Goal: Task Accomplishment & Management: Use online tool/utility

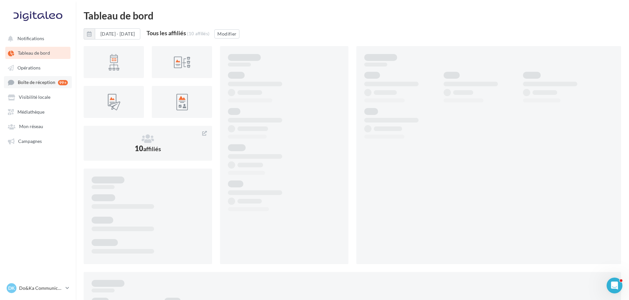
click at [38, 83] on span "Boîte de réception" at bounding box center [37, 83] width 38 height 6
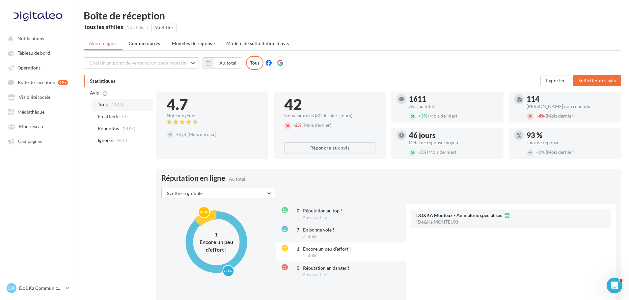
click at [117, 101] on li "Tous (1611)" at bounding box center [123, 105] width 62 height 12
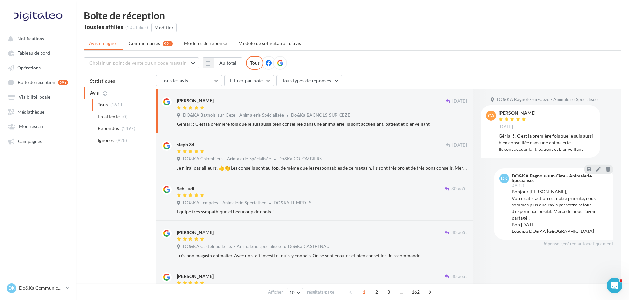
click at [319, 115] on span "Do&Ka BAGNOLS-SUR-CEZE" at bounding box center [320, 114] width 59 height 5
click at [332, 160] on div "DO&KA Colombiers - Animalerie Spécialisée Do&Ka COLOMBIERS" at bounding box center [322, 159] width 290 height 7
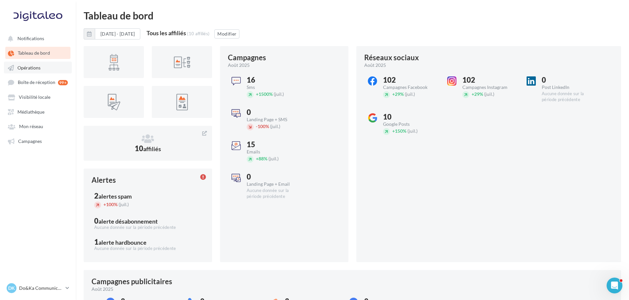
click at [28, 70] on span "Opérations" at bounding box center [28, 68] width 23 height 6
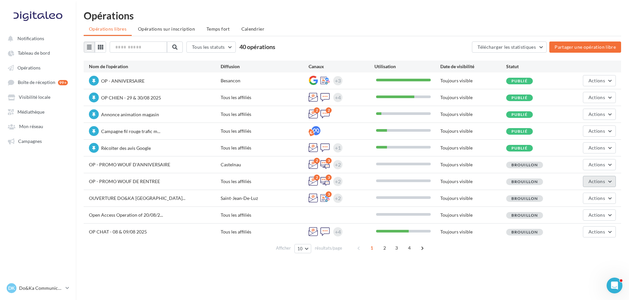
click at [601, 182] on span "Actions" at bounding box center [596, 181] width 16 height 6
click at [574, 196] on button "Editer" at bounding box center [583, 196] width 66 height 17
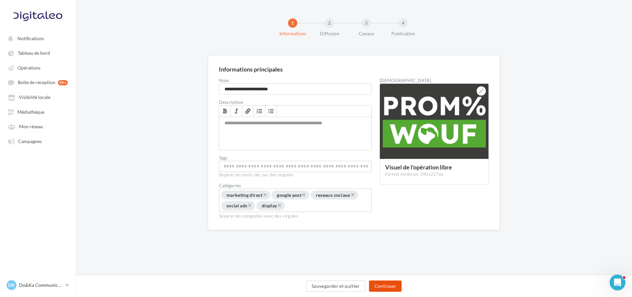
click at [374, 288] on button "Continuer" at bounding box center [385, 285] width 33 height 11
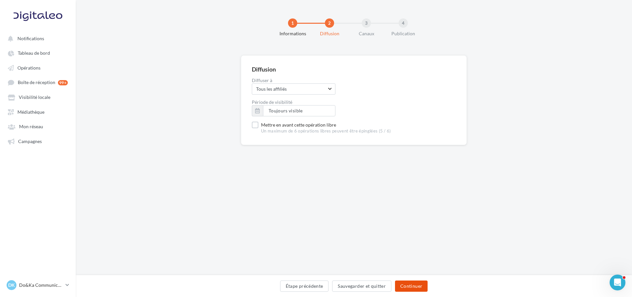
click at [412, 284] on button "Continuer" at bounding box center [411, 285] width 33 height 11
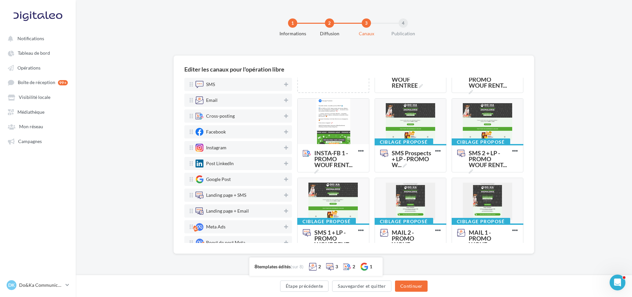
scroll to position [75, 0]
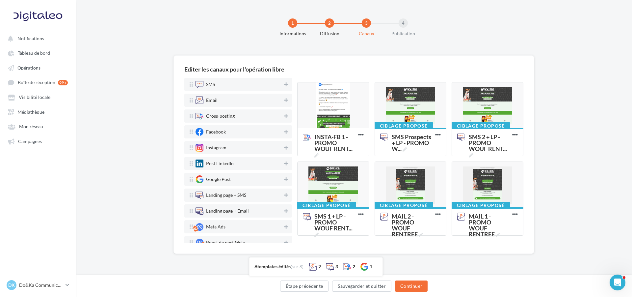
click at [583, 22] on div "1 Informations 2 Diffusion 3 Canaux 4 Publication" at bounding box center [364, 31] width 556 height 40
